Goal: Transaction & Acquisition: Purchase product/service

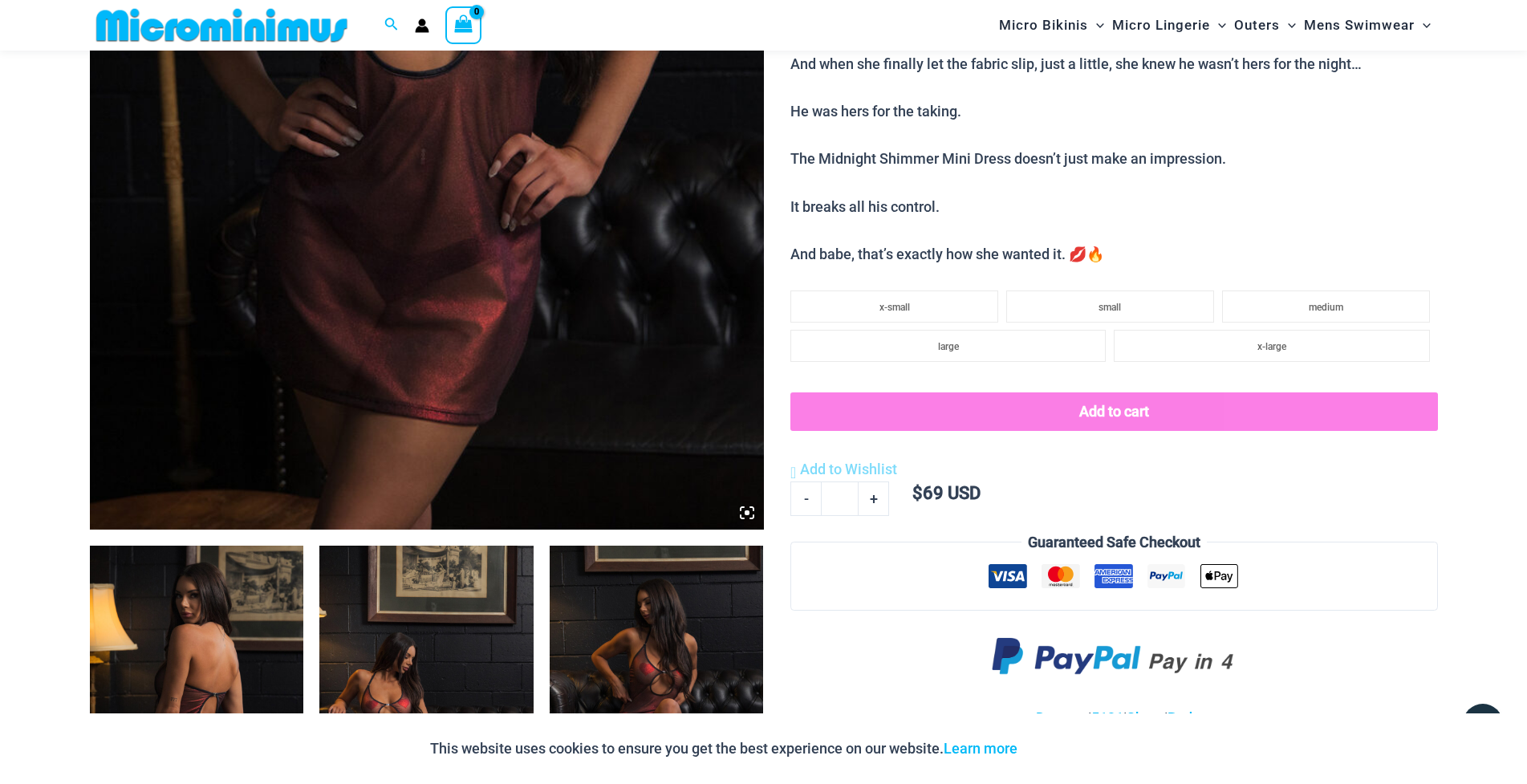
scroll to position [1109, 0]
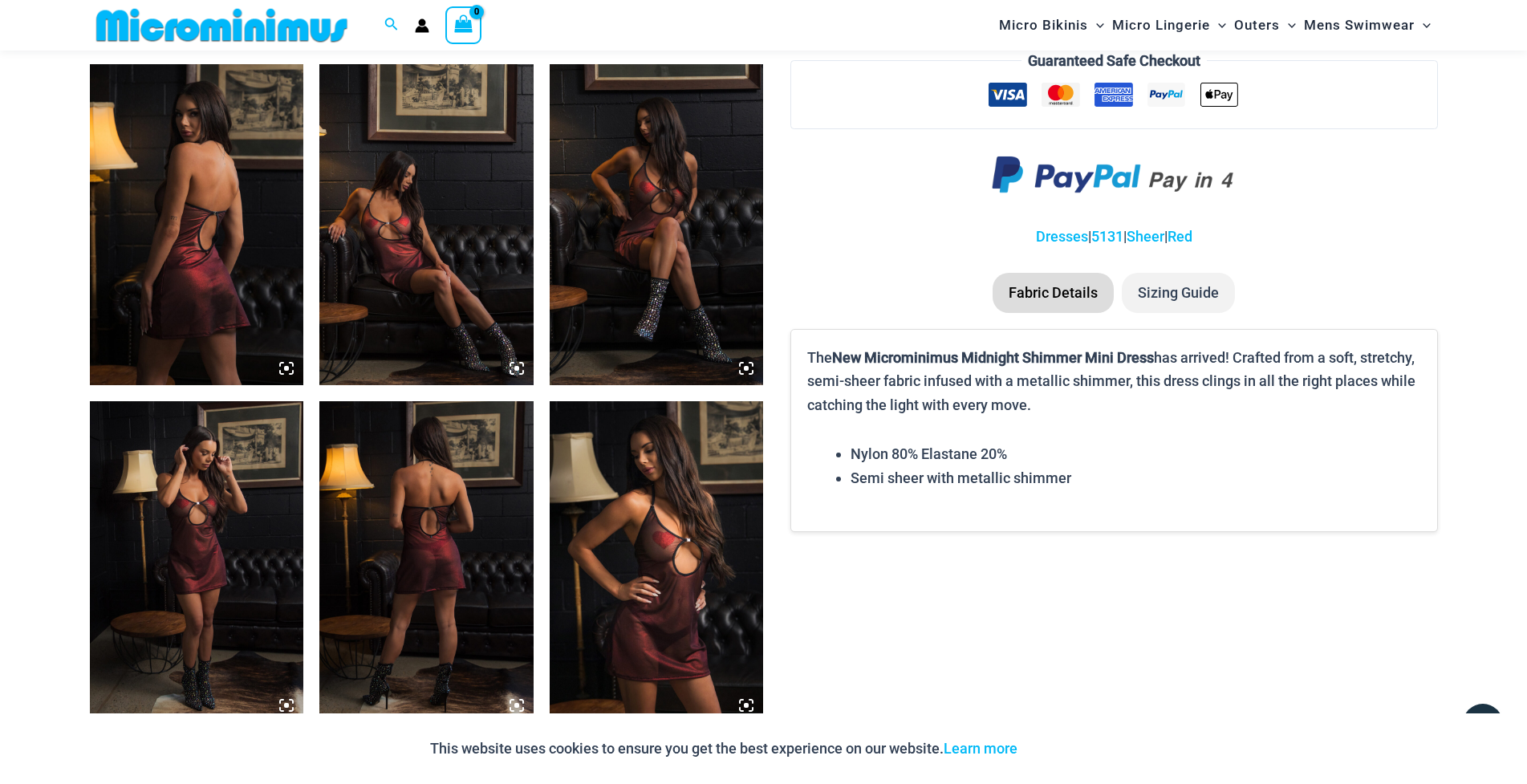
type input "**********"
click at [217, 252] on img at bounding box center [197, 225] width 214 height 321
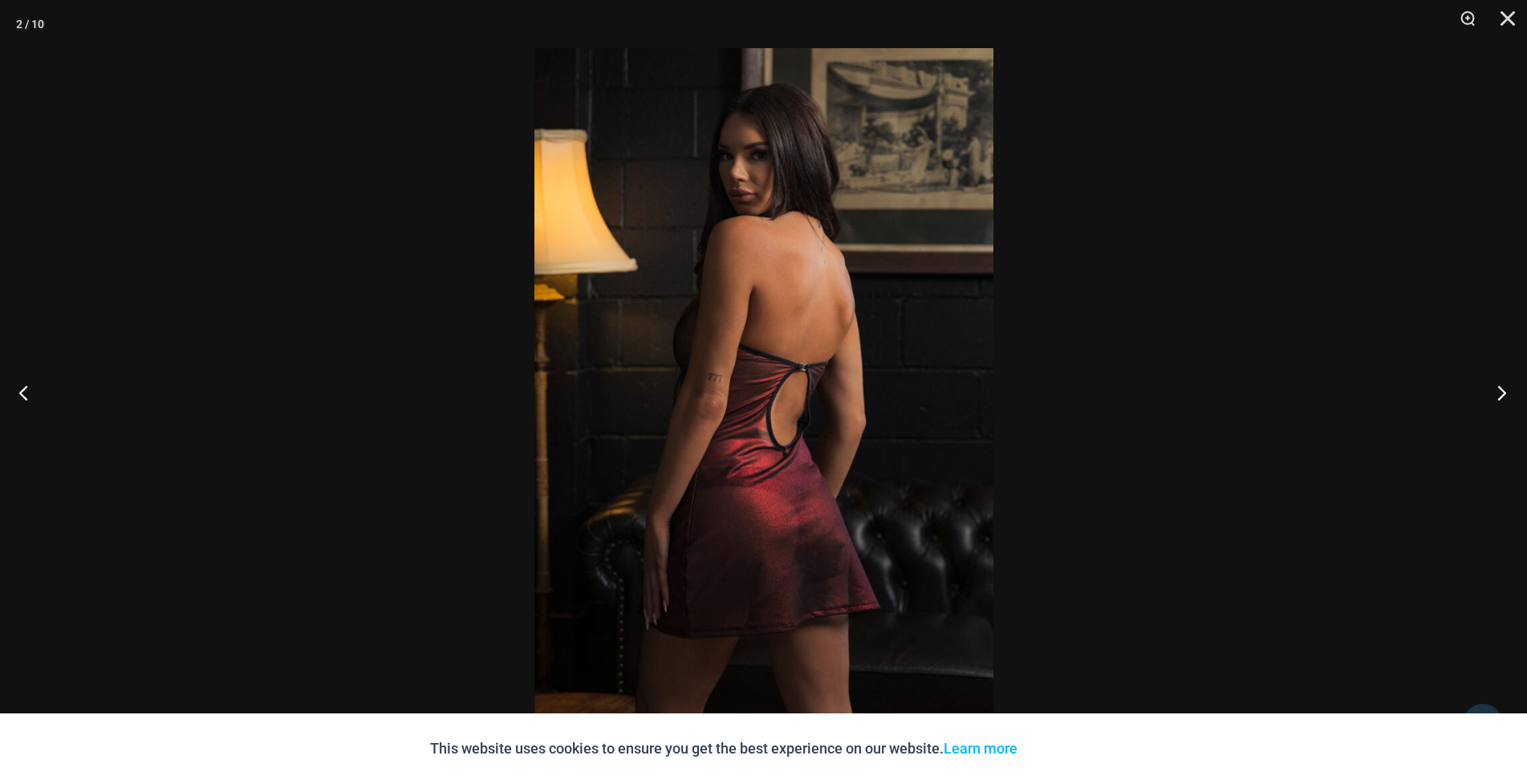
click at [1499, 392] on button "Next" at bounding box center [1497, 392] width 60 height 80
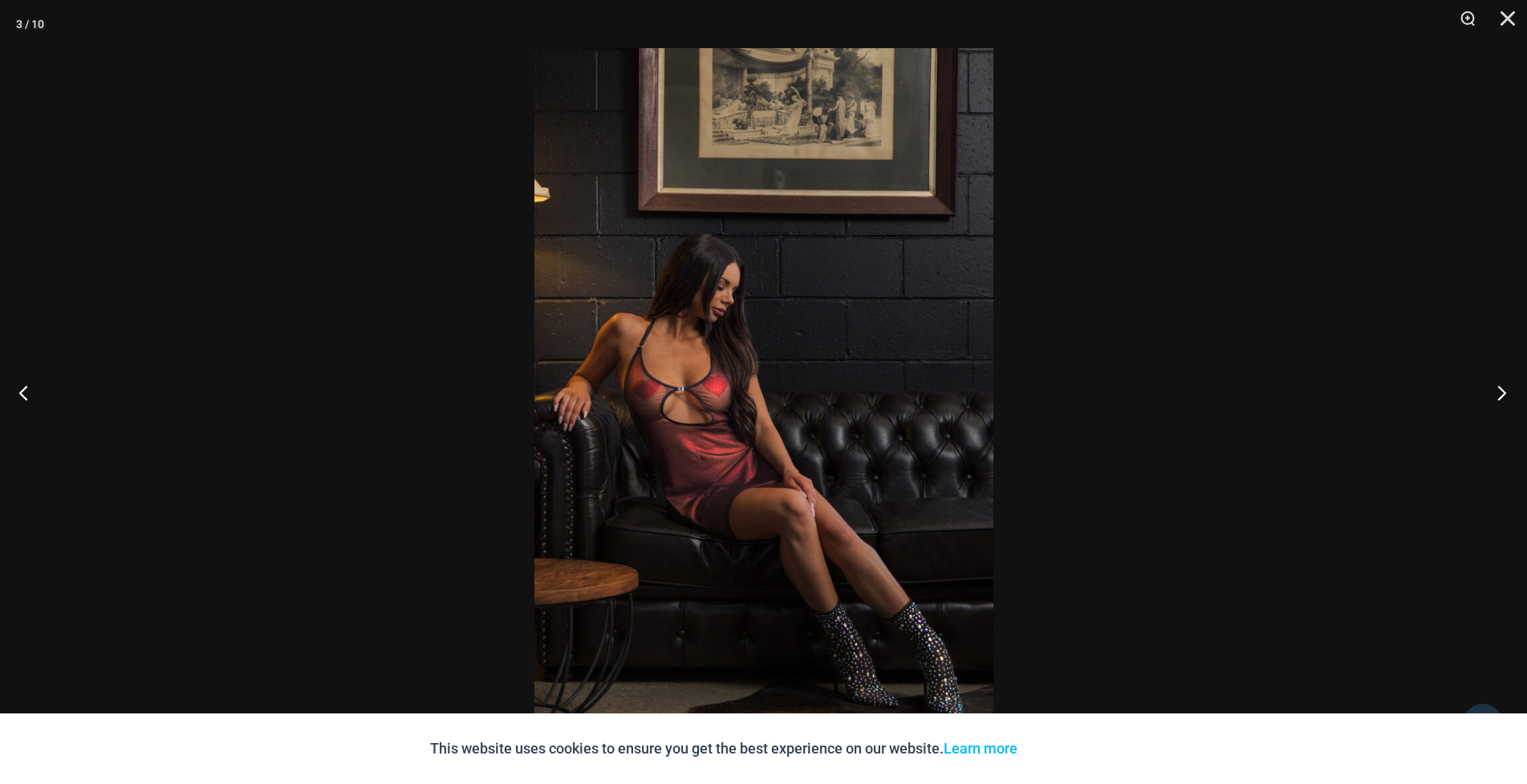
click at [1499, 392] on button "Next" at bounding box center [1497, 392] width 60 height 80
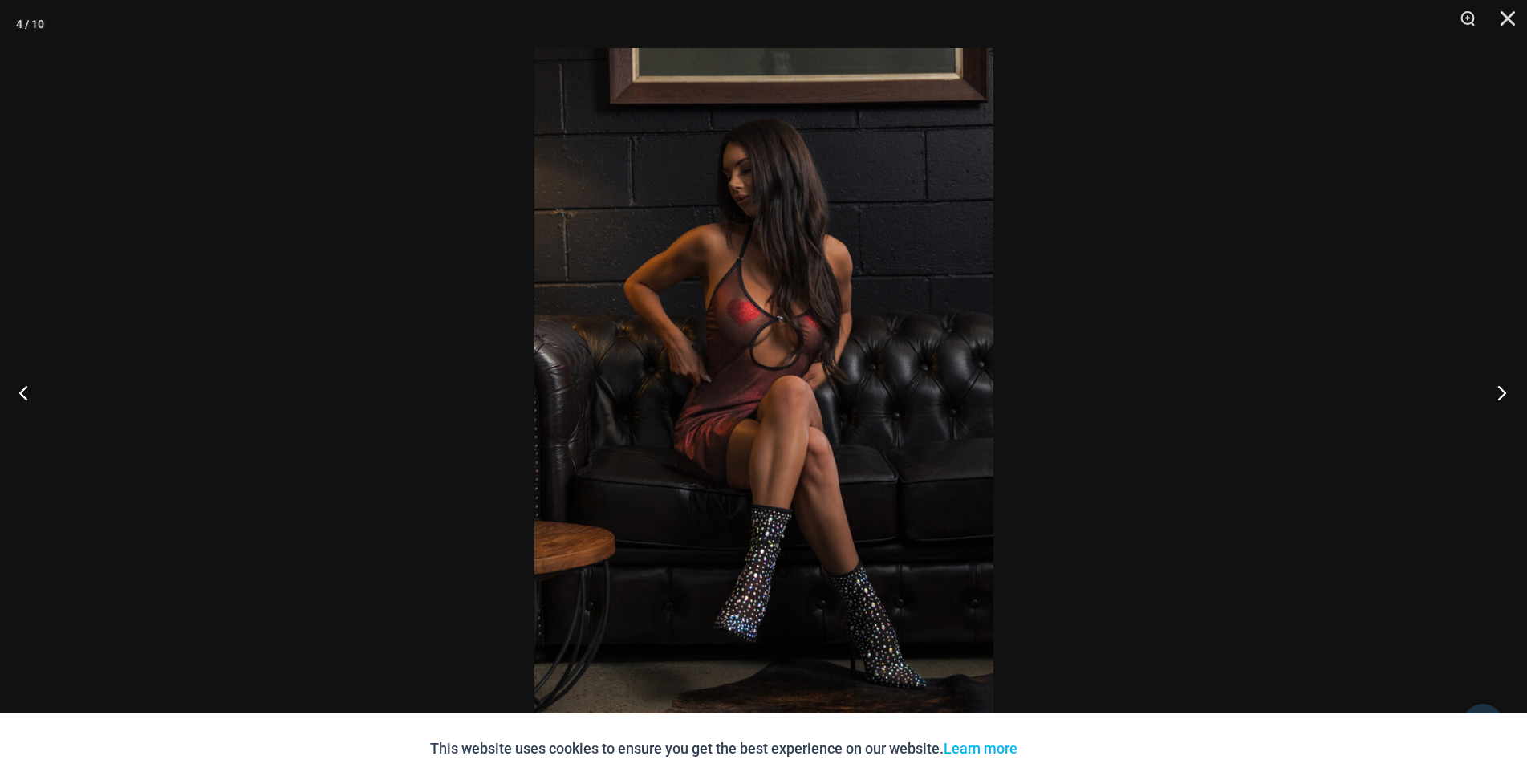
click at [1499, 392] on button "Next" at bounding box center [1497, 392] width 60 height 80
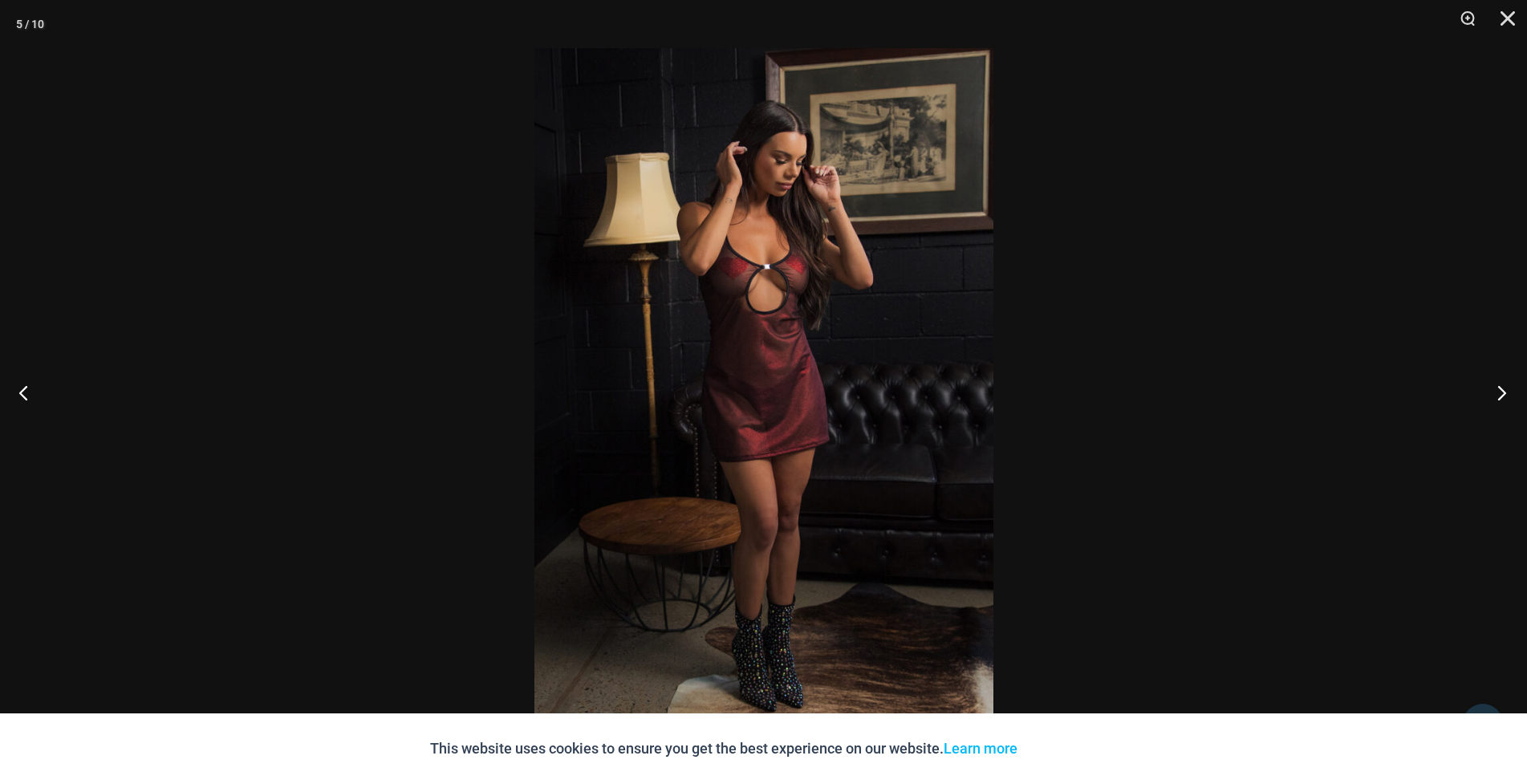
click at [1499, 392] on button "Next" at bounding box center [1497, 392] width 60 height 80
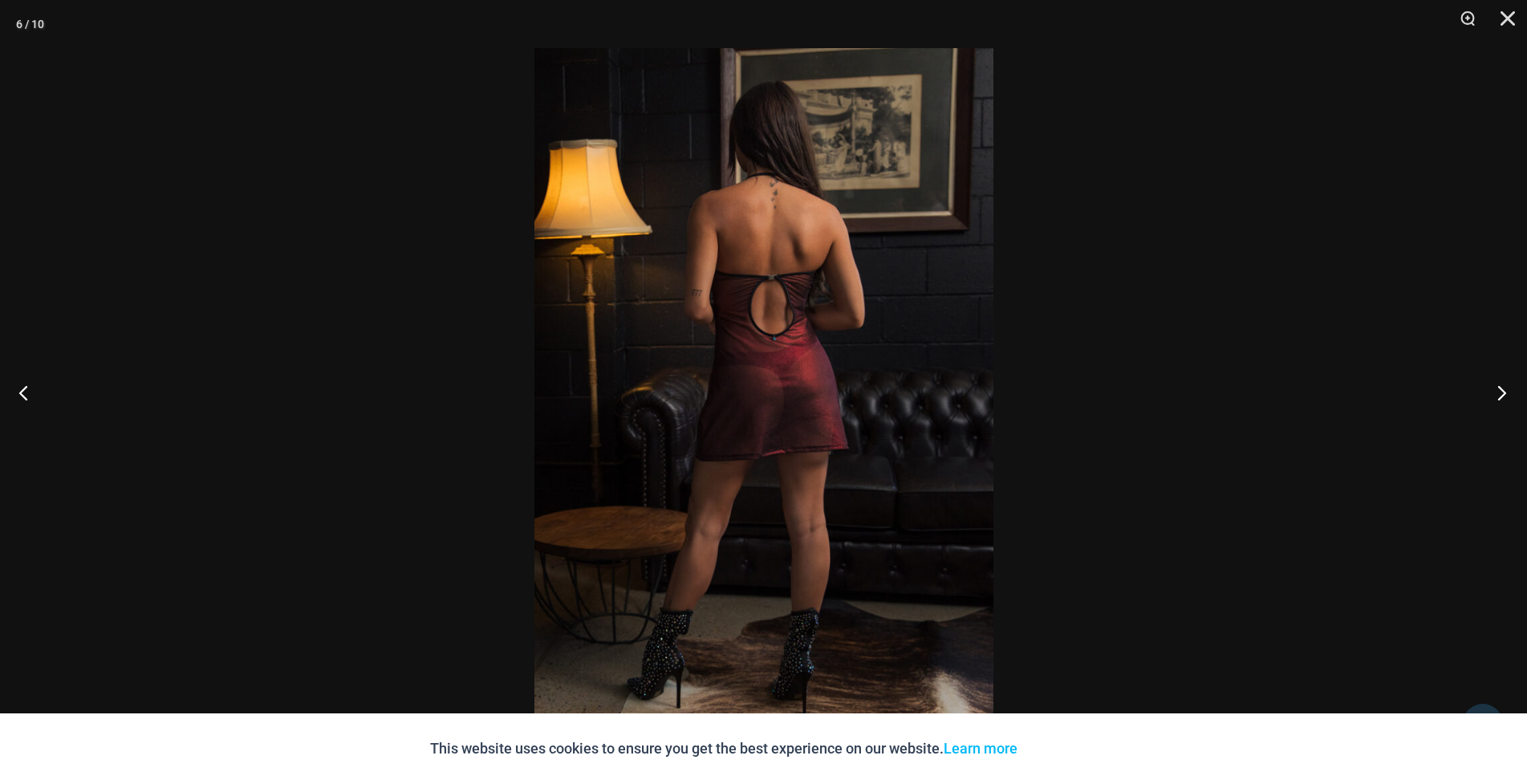
click at [1499, 392] on button "Next" at bounding box center [1497, 392] width 60 height 80
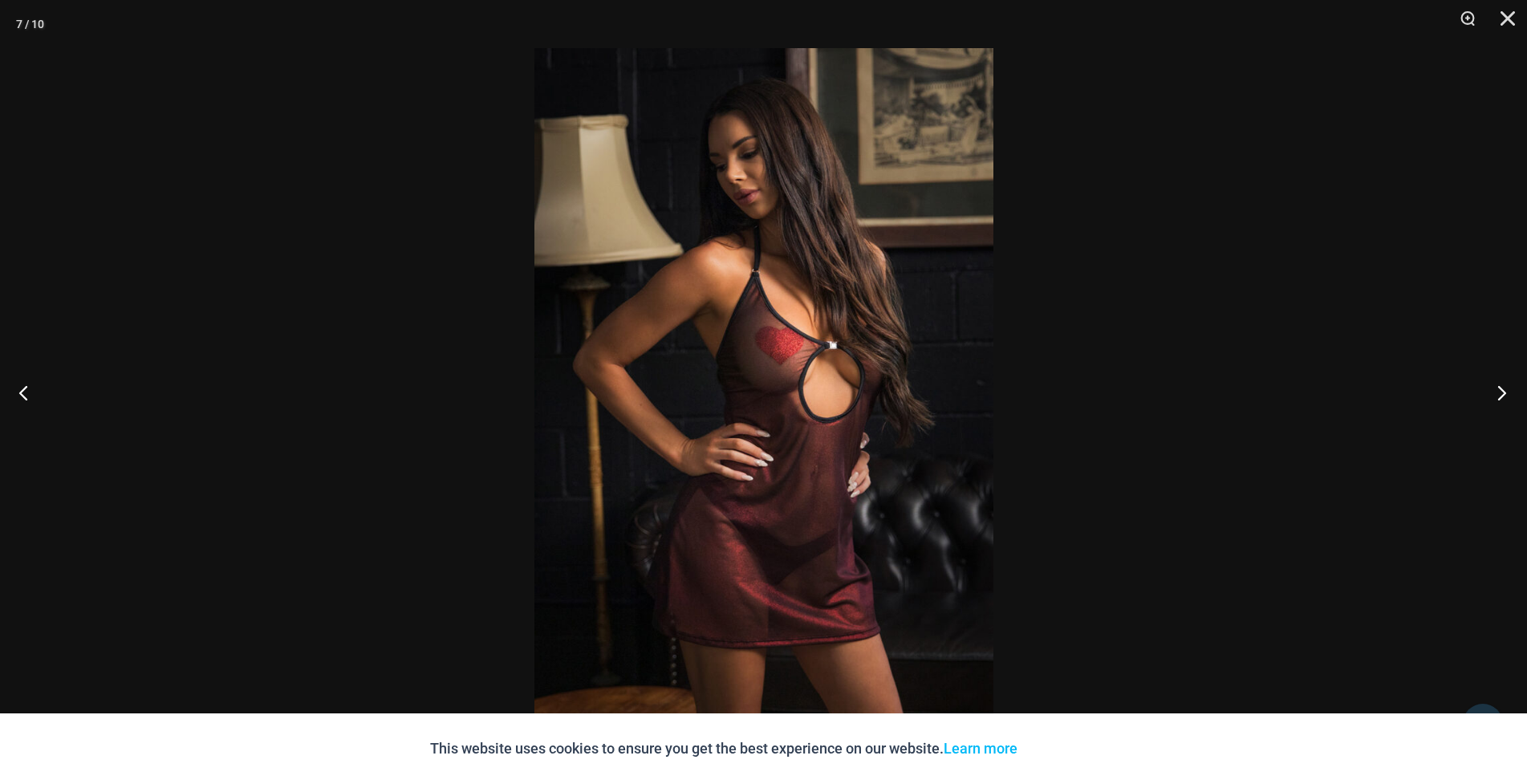
click at [1499, 392] on button "Next" at bounding box center [1497, 392] width 60 height 80
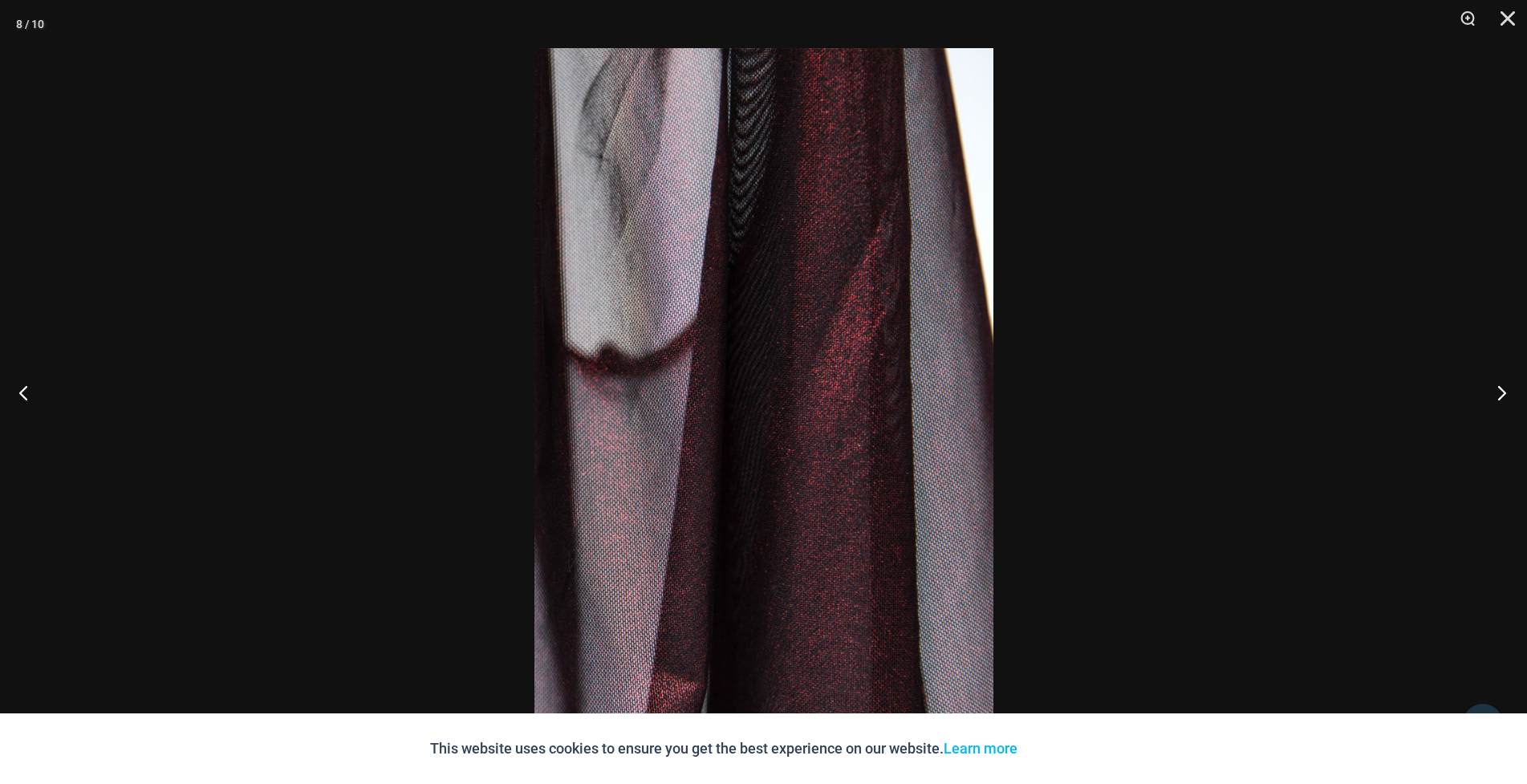
click at [1499, 392] on button "Next" at bounding box center [1497, 392] width 60 height 80
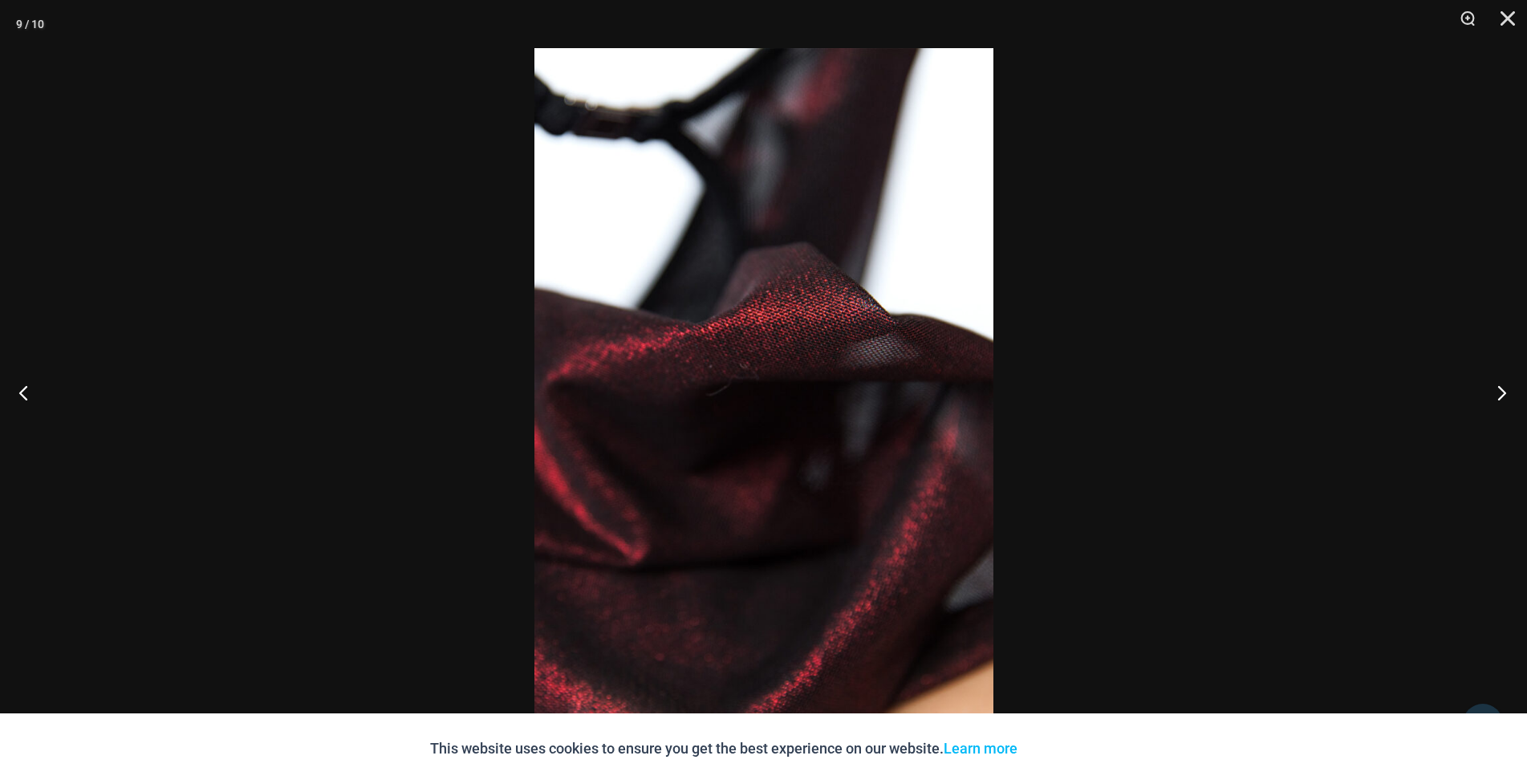
click at [1499, 392] on button "Next" at bounding box center [1497, 392] width 60 height 80
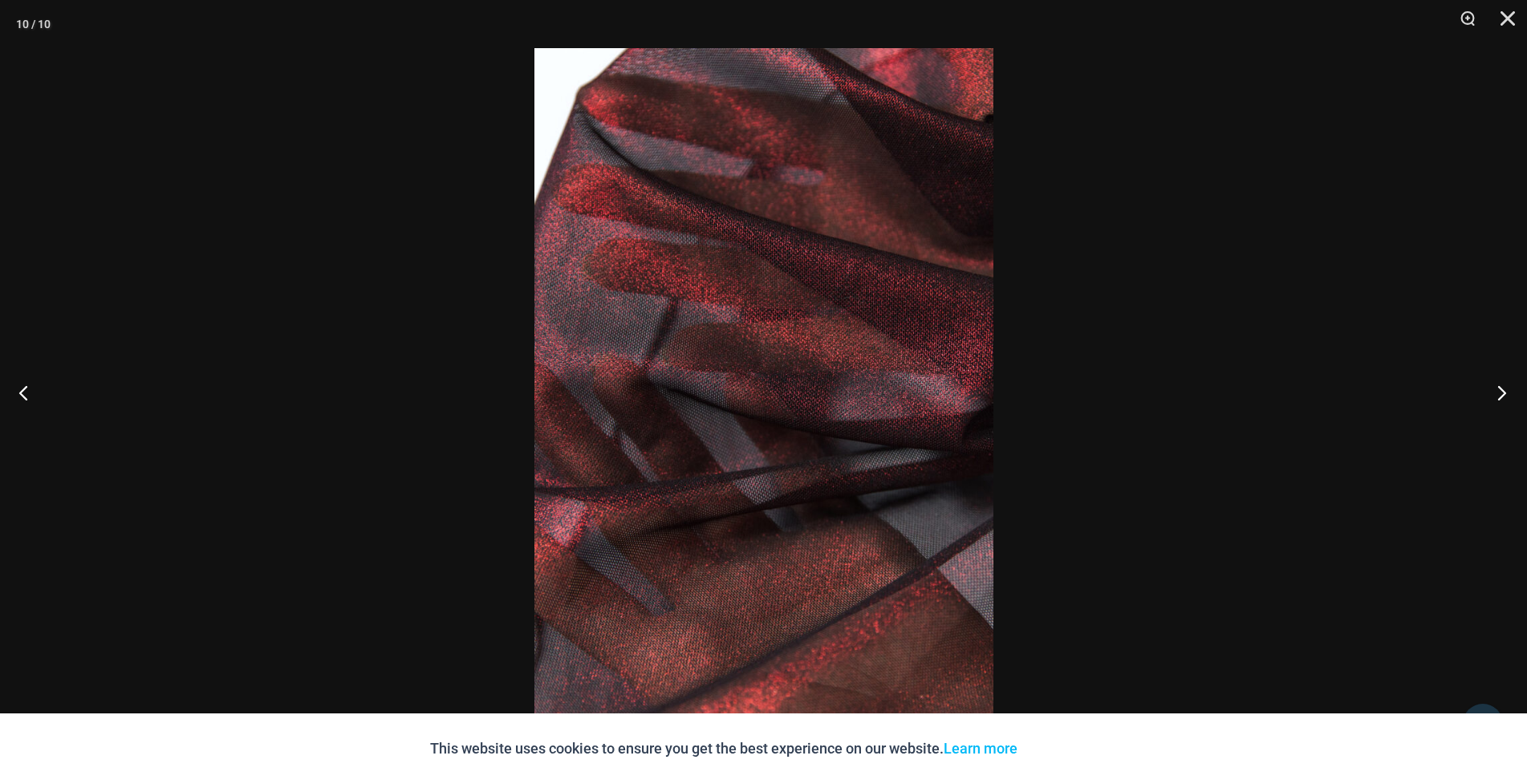
click at [1499, 392] on button "Next" at bounding box center [1497, 392] width 60 height 80
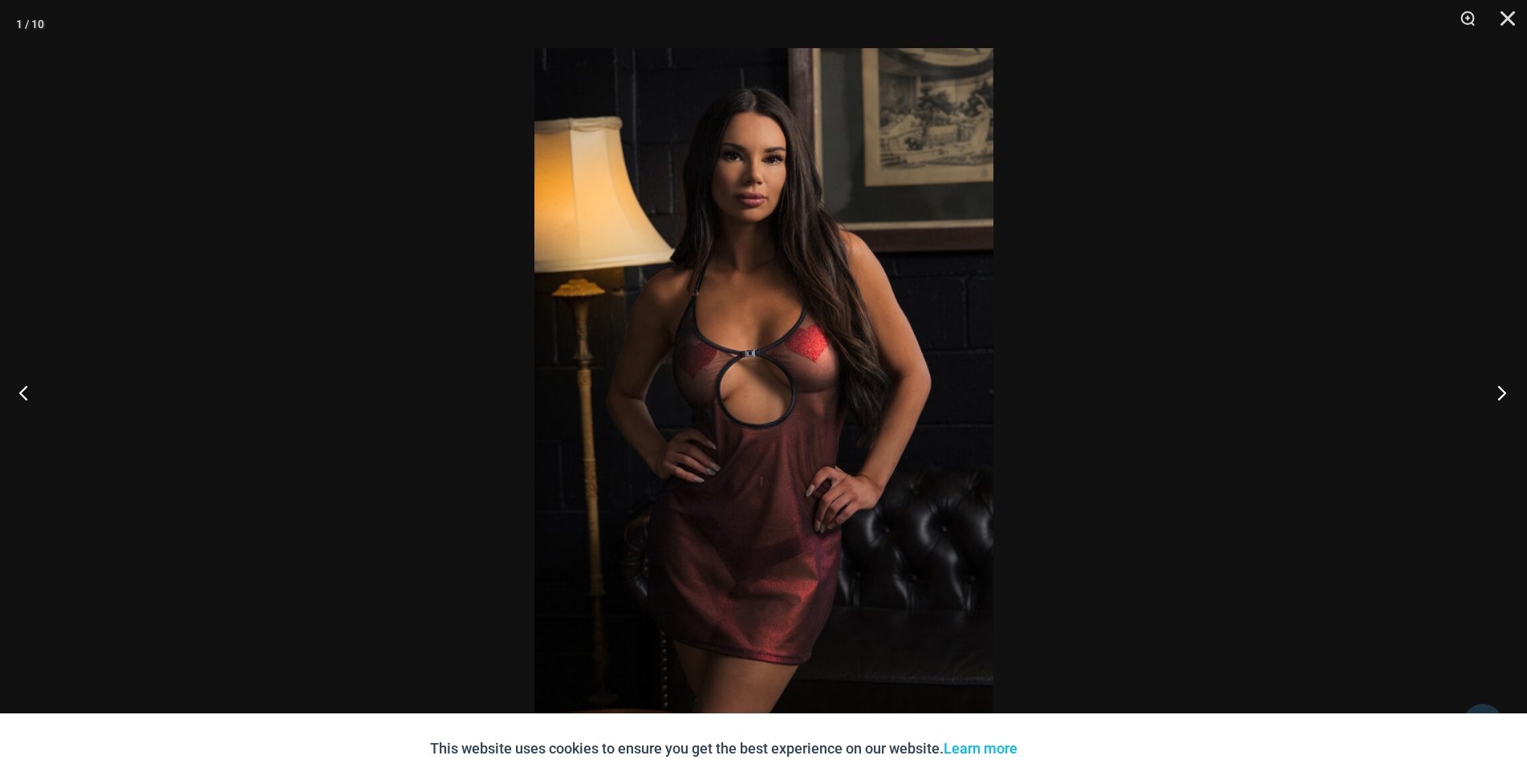
click at [1499, 392] on button "Next" at bounding box center [1497, 392] width 60 height 80
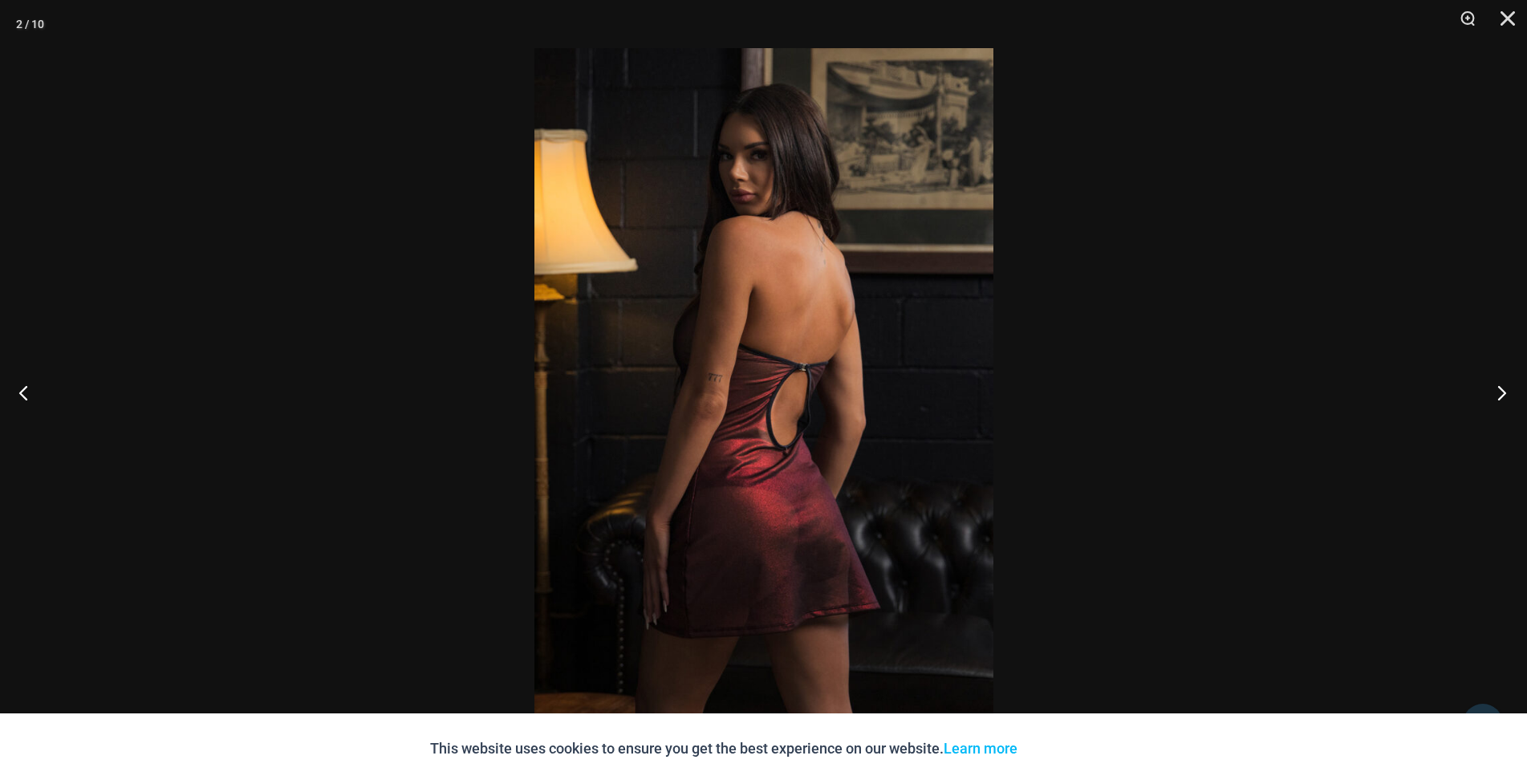
click at [1499, 392] on button "Next" at bounding box center [1497, 392] width 60 height 80
